Goal: Find contact information: Find contact information

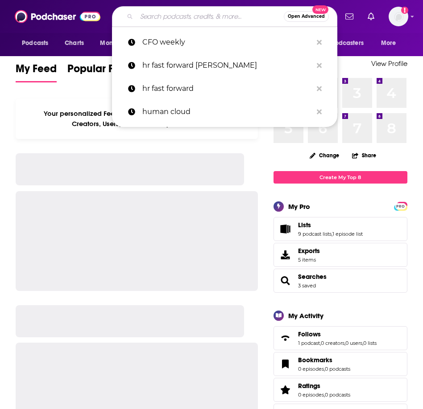
click at [243, 16] on input "Search podcasts, credits, & more..." at bounding box center [209, 16] width 147 height 14
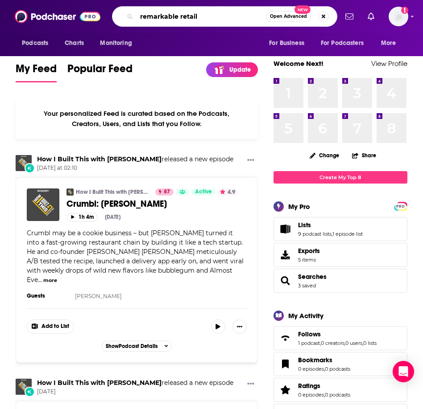
type input "remarkable retail"
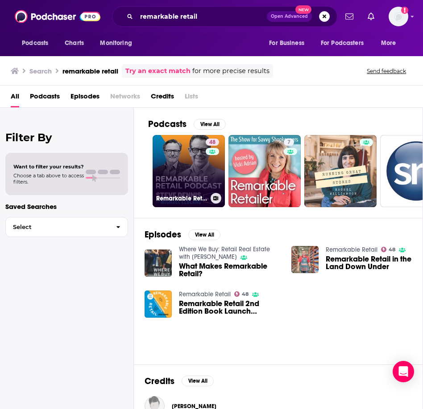
click at [182, 170] on link "48 Remarkable Retail" at bounding box center [188, 171] width 72 height 72
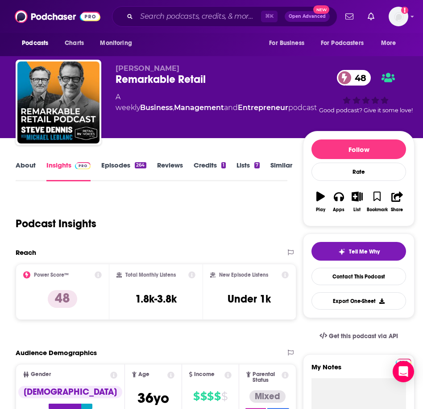
click at [127, 166] on link "Episodes 264" at bounding box center [123, 171] width 45 height 21
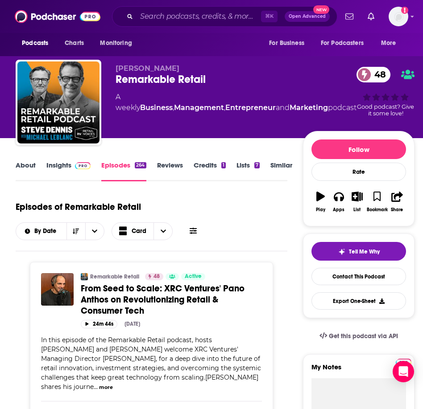
click at [62, 161] on link "Insights" at bounding box center [68, 171] width 44 height 21
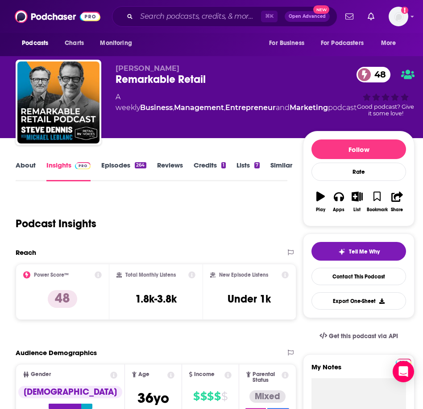
click at [31, 165] on link "About" at bounding box center [26, 171] width 20 height 21
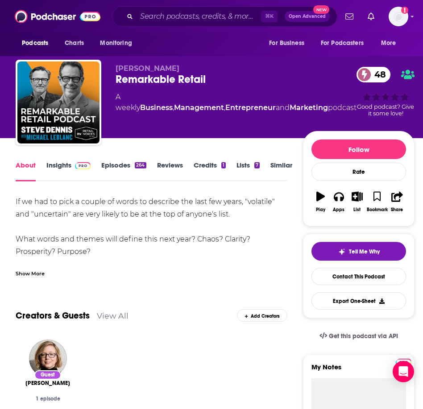
click at [64, 165] on link "Insights" at bounding box center [68, 171] width 44 height 21
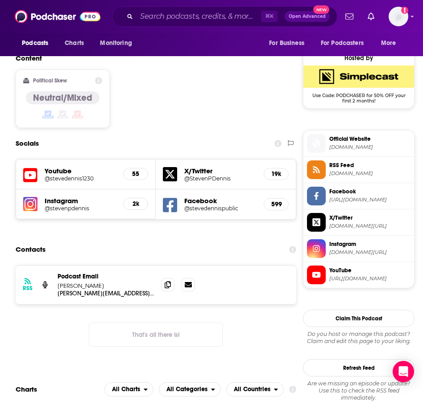
scroll to position [706, 0]
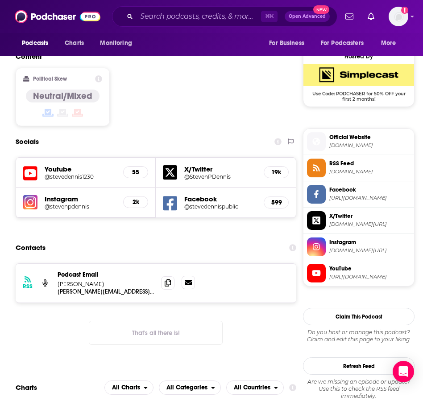
click at [186, 280] on icon at bounding box center [188, 282] width 7 height 5
click at [165, 279] on icon at bounding box center [168, 282] width 6 height 7
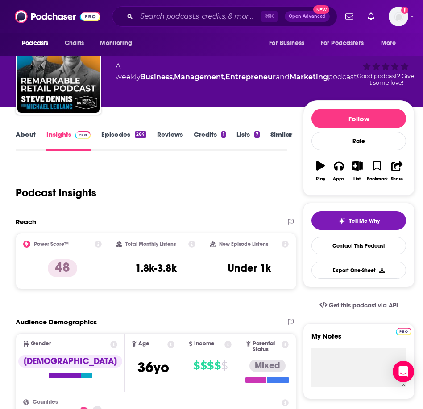
scroll to position [0, 0]
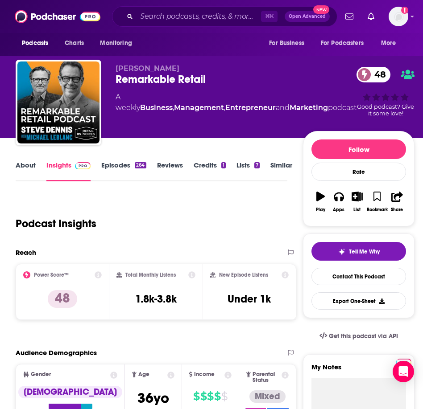
click at [21, 168] on link "About" at bounding box center [26, 171] width 20 height 21
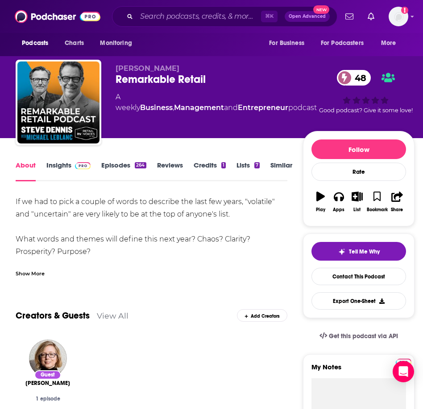
click at [118, 167] on link "Episodes 264" at bounding box center [123, 171] width 45 height 21
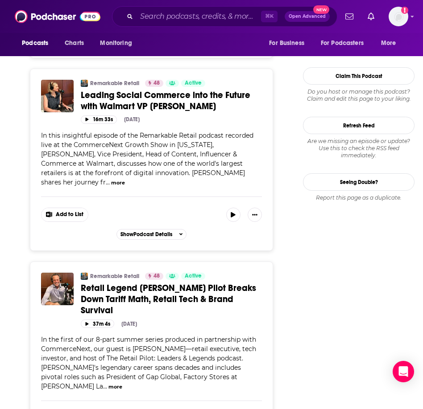
scroll to position [1202, 0]
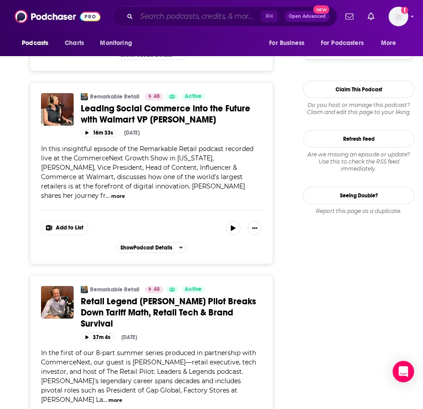
click at [183, 12] on input "Search podcasts, credits, & more..." at bounding box center [198, 16] width 124 height 14
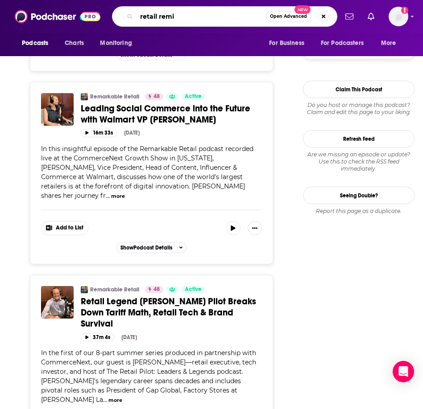
type input "retail remix"
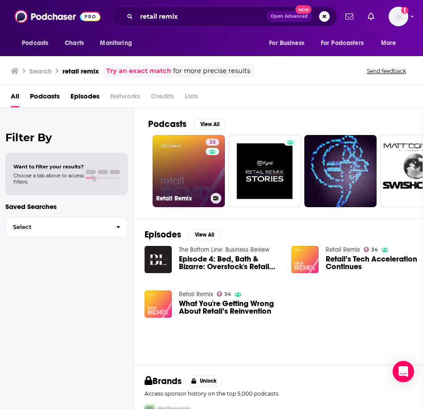
click at [176, 150] on link "34 Retail Remix" at bounding box center [188, 171] width 72 height 72
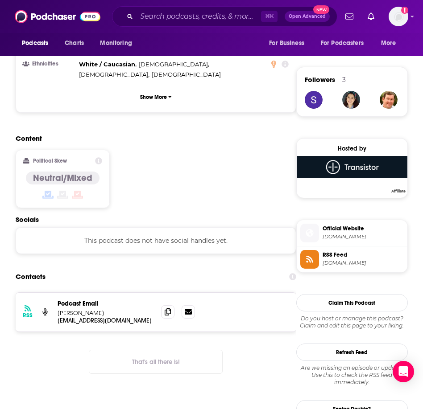
scroll to position [621, 0]
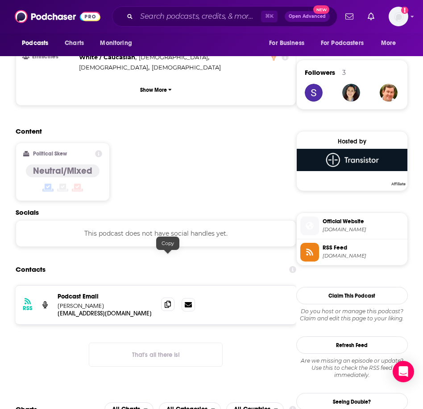
click at [168, 301] on icon at bounding box center [168, 304] width 6 height 7
click at [169, 301] on icon at bounding box center [168, 304] width 6 height 7
